Goal: Task Accomplishment & Management: Use online tool/utility

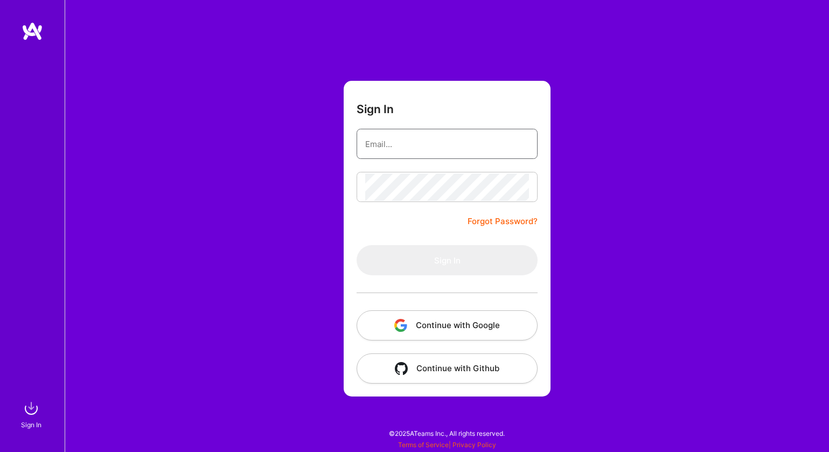
type input "[PERSON_NAME][EMAIL_ADDRESS][DOMAIN_NAME]"
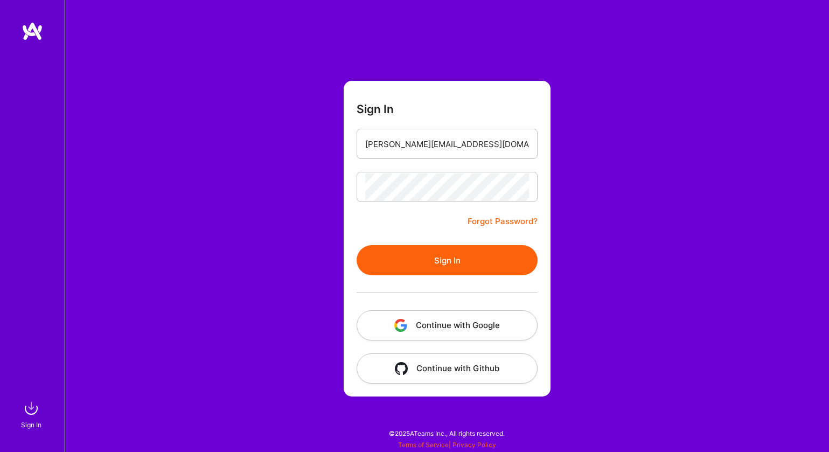
click at [437, 262] on button "Sign In" at bounding box center [446, 260] width 181 height 30
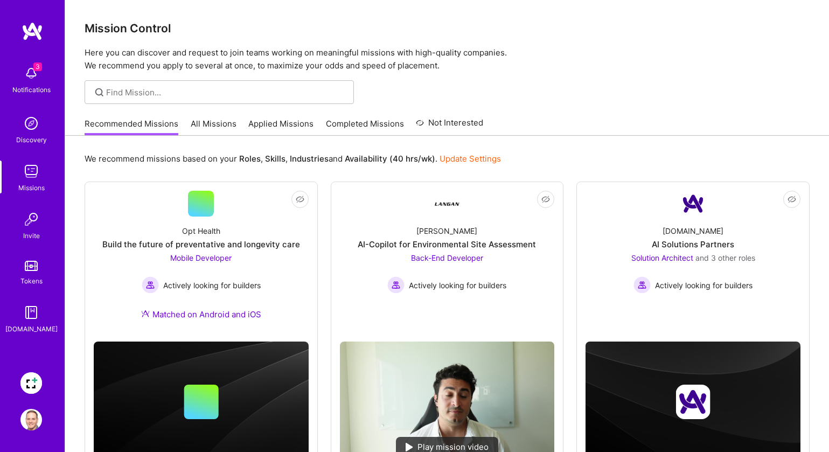
click at [36, 67] on span "3" at bounding box center [37, 66] width 9 height 9
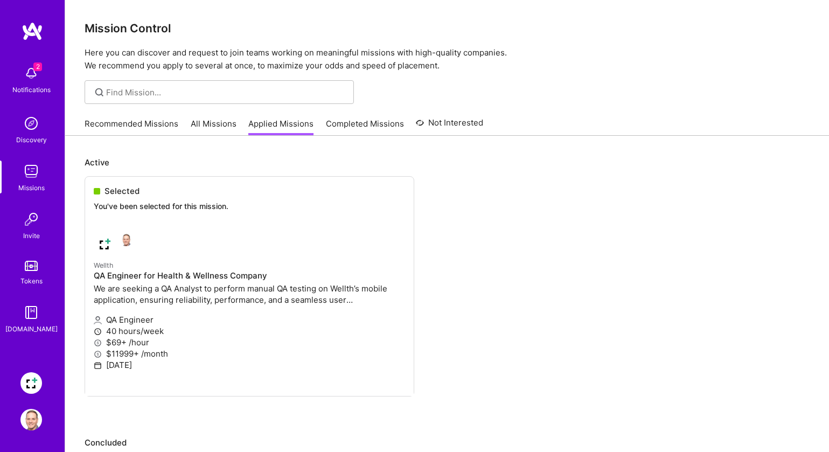
click at [39, 76] on img at bounding box center [31, 73] width 22 height 22
click at [41, 85] on div "Notifications" at bounding box center [31, 89] width 38 height 11
